Goal: Information Seeking & Learning: Check status

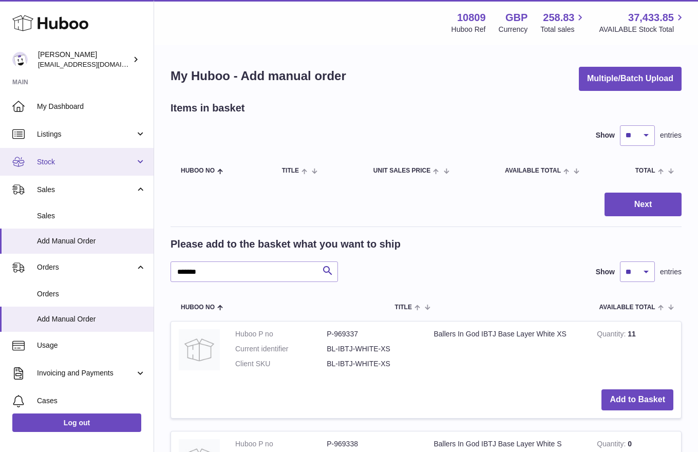
click at [61, 155] on link "Stock" at bounding box center [77, 162] width 154 height 28
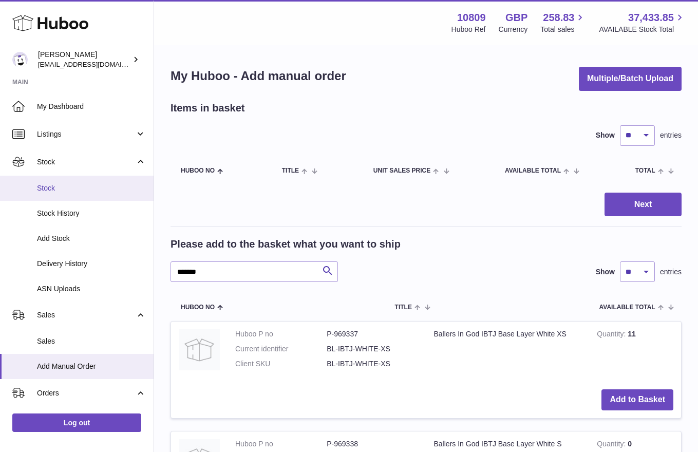
click at [73, 193] on link "Stock" at bounding box center [77, 188] width 154 height 25
click at [53, 192] on span "Stock" at bounding box center [91, 188] width 109 height 10
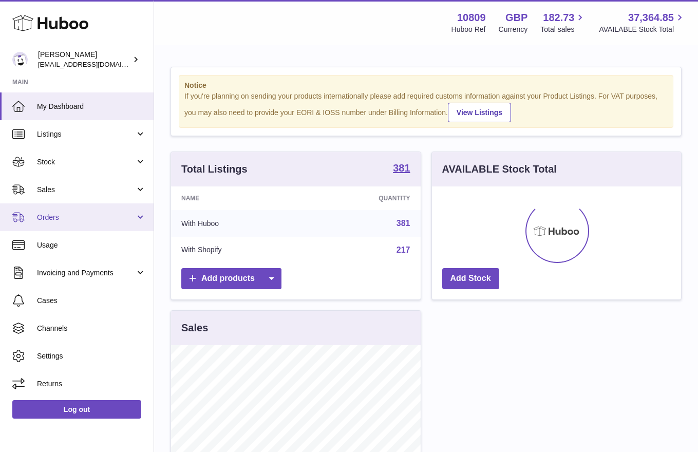
scroll to position [160, 249]
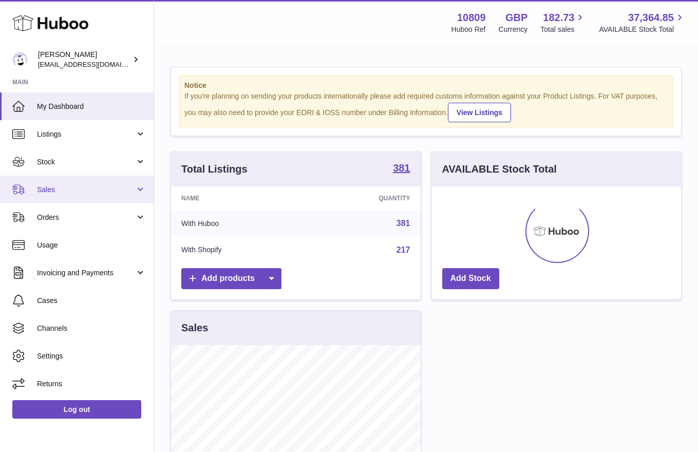
click at [62, 194] on link "Sales" at bounding box center [77, 190] width 154 height 28
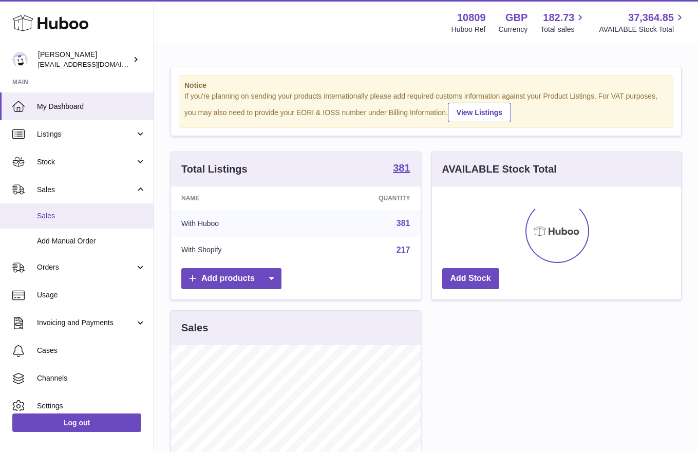
click at [66, 217] on span "Sales" at bounding box center [91, 216] width 109 height 10
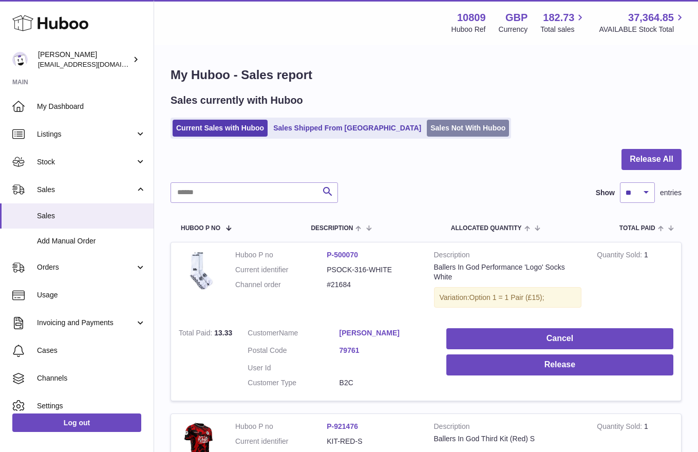
click at [427, 129] on link "Sales Not With Huboo" at bounding box center [468, 128] width 82 height 17
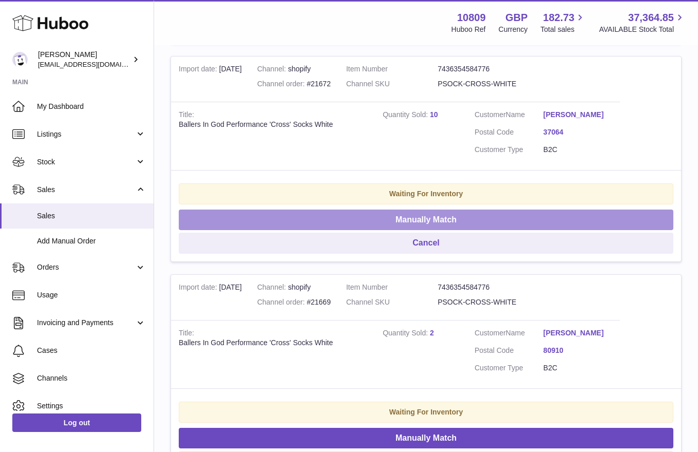
scroll to position [2088, 0]
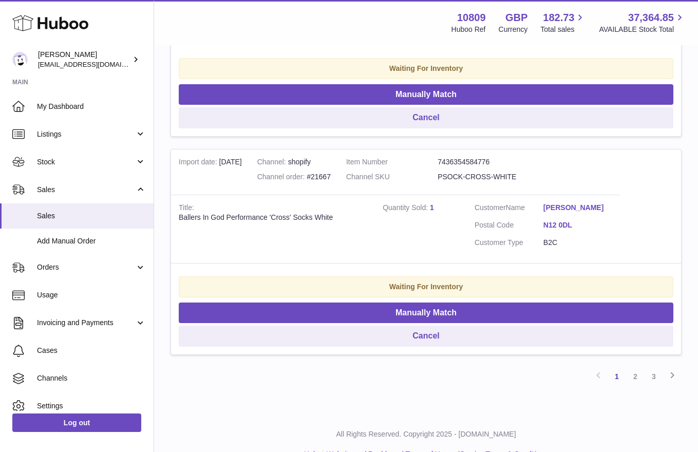
click at [633, 379] on link "2" at bounding box center [635, 376] width 18 height 18
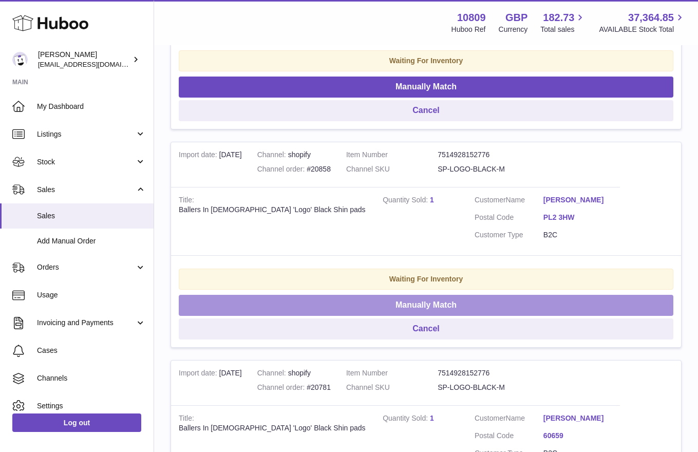
scroll to position [2177, 0]
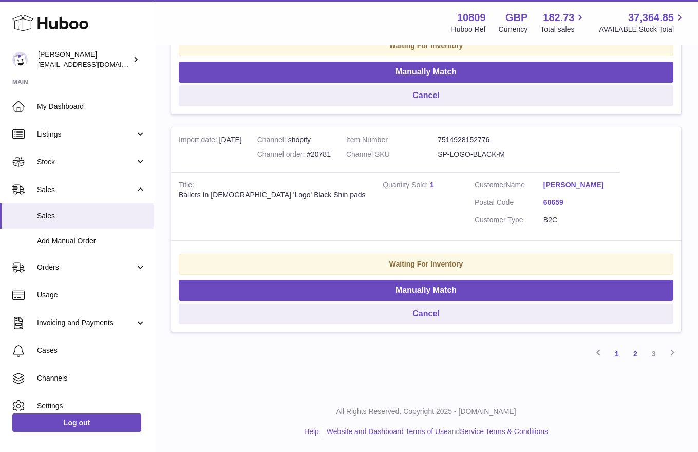
click at [617, 354] on link "1" at bounding box center [616, 354] width 18 height 18
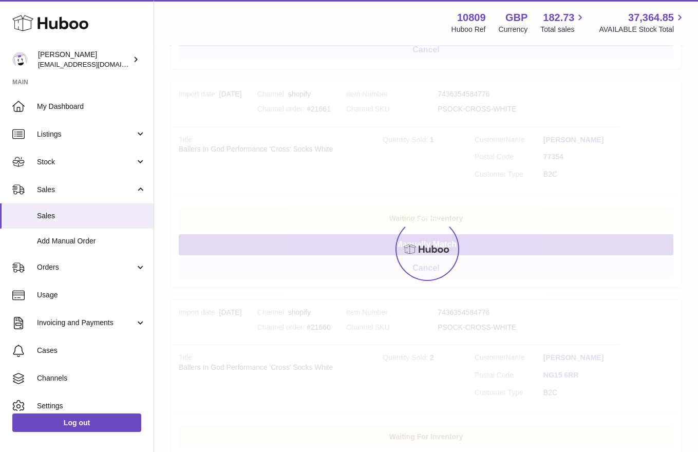
scroll to position [46, 0]
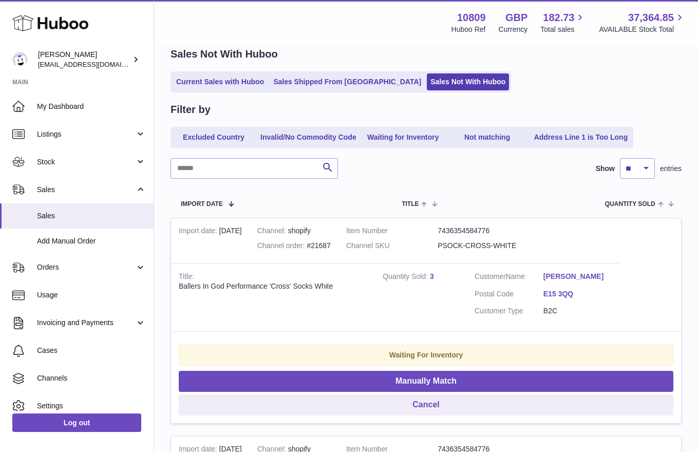
drag, startPoint x: 243, startPoint y: 235, endPoint x: 307, endPoint y: 228, distance: 64.0
click at [307, 228] on tr "Import date 15th Aug Channel shopify Channel order #21687 Item Number 743635458…" at bounding box center [425, 321] width 511 height 206
click at [250, 234] on td "Import date 15th Aug" at bounding box center [210, 240] width 79 height 45
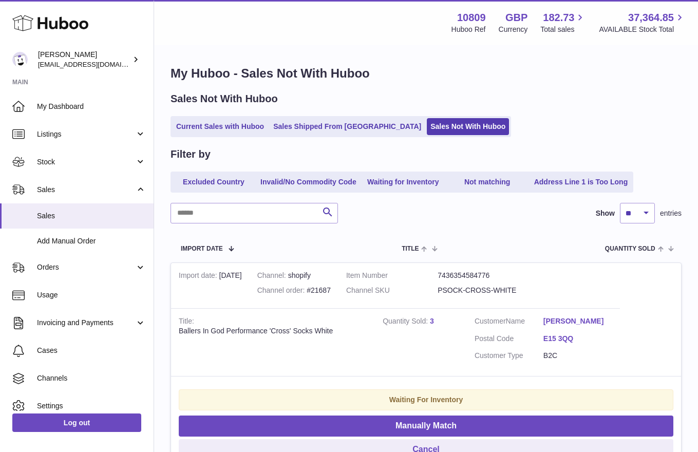
scroll to position [0, 0]
